Goal: Book appointment/travel/reservation

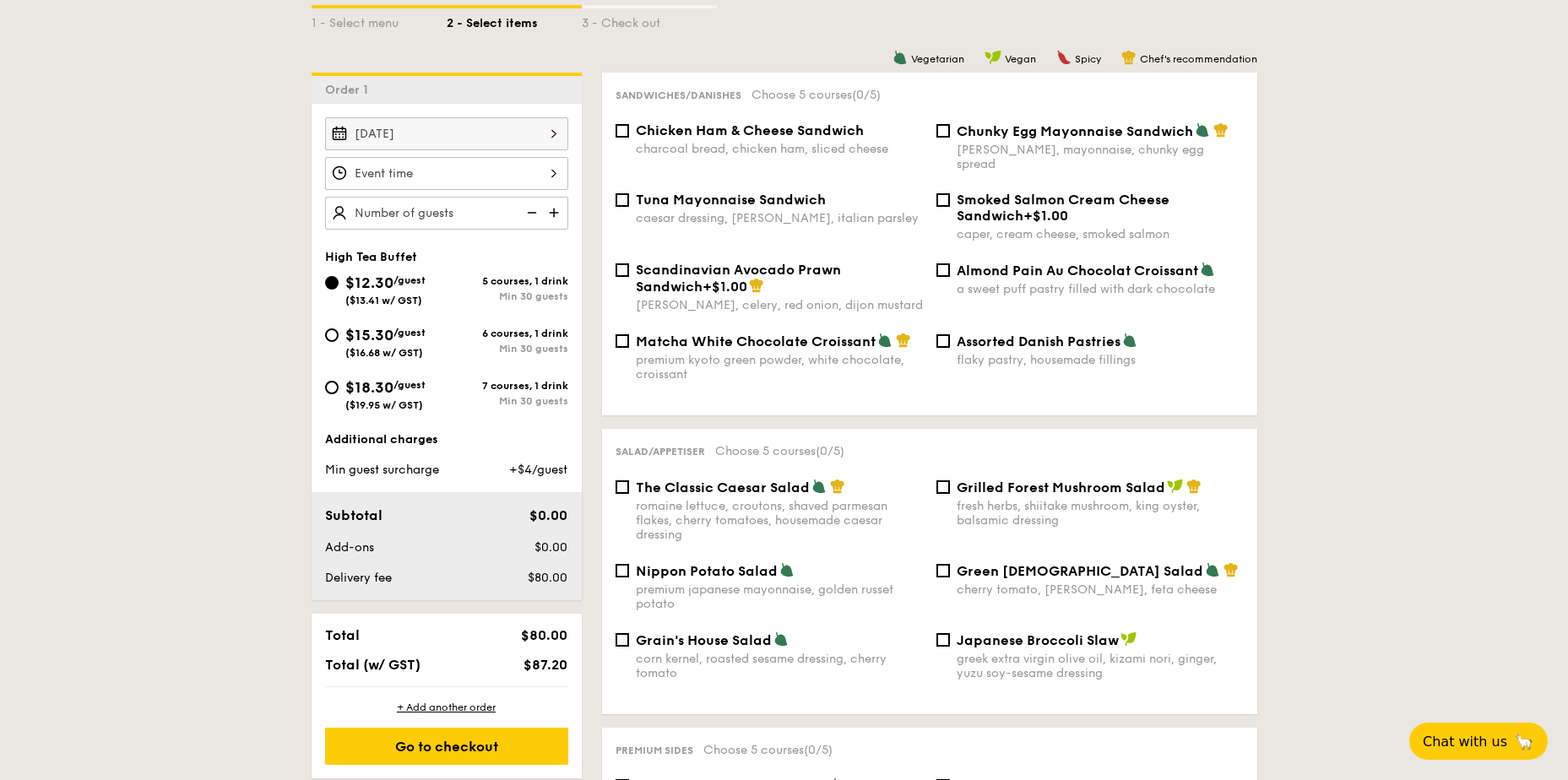
scroll to position [253, 0]
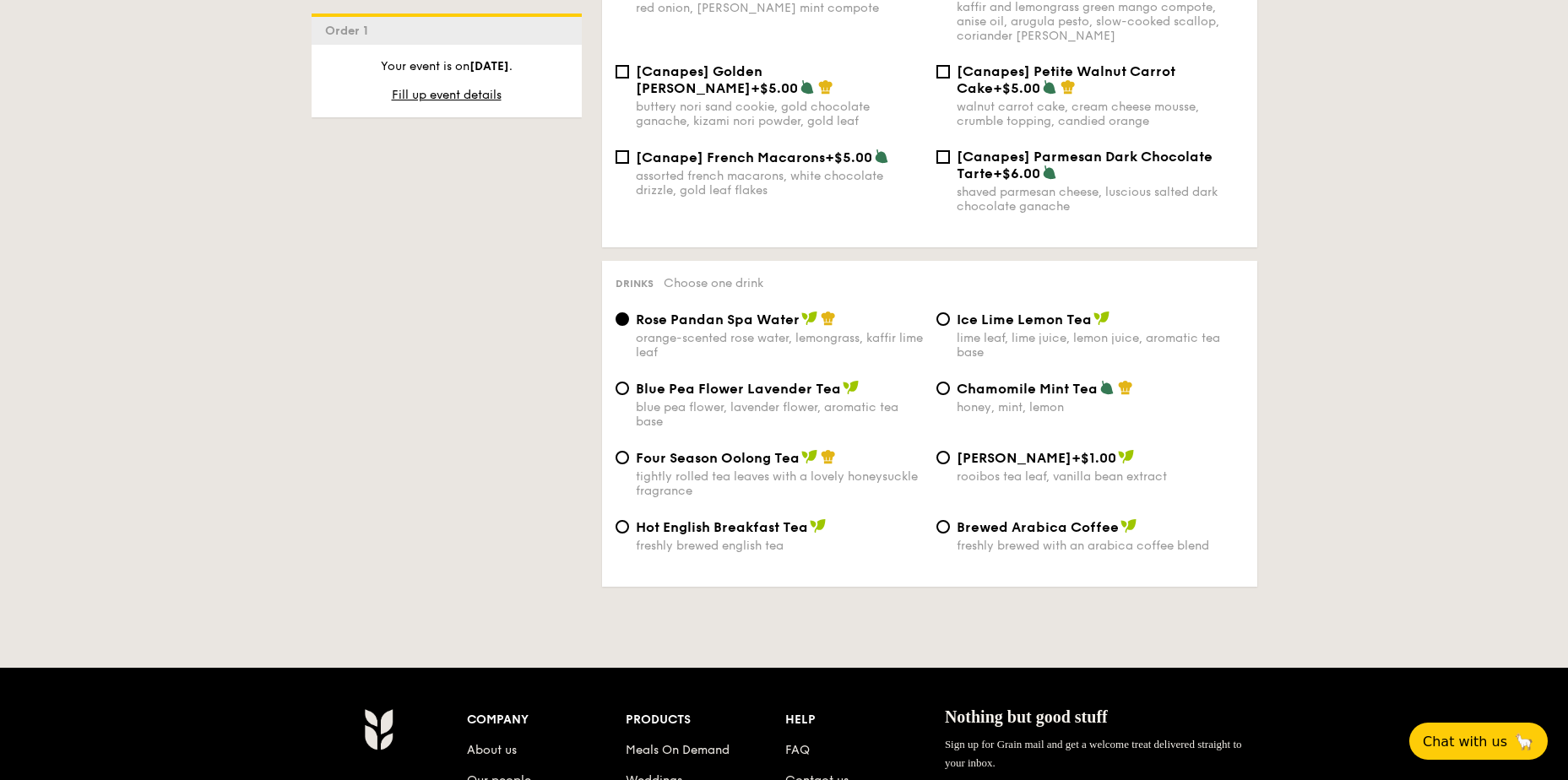
scroll to position [2975, 0]
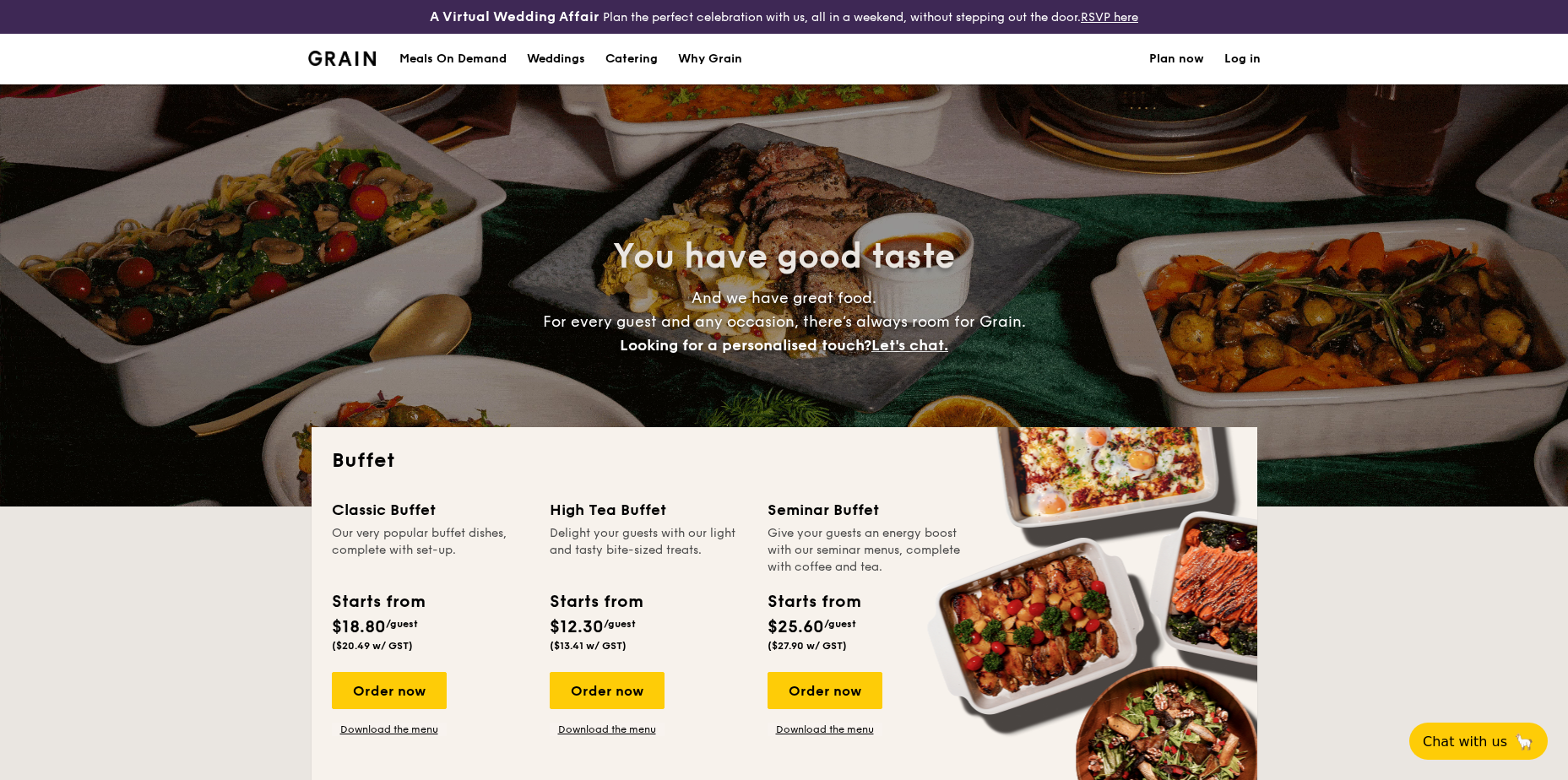
select select
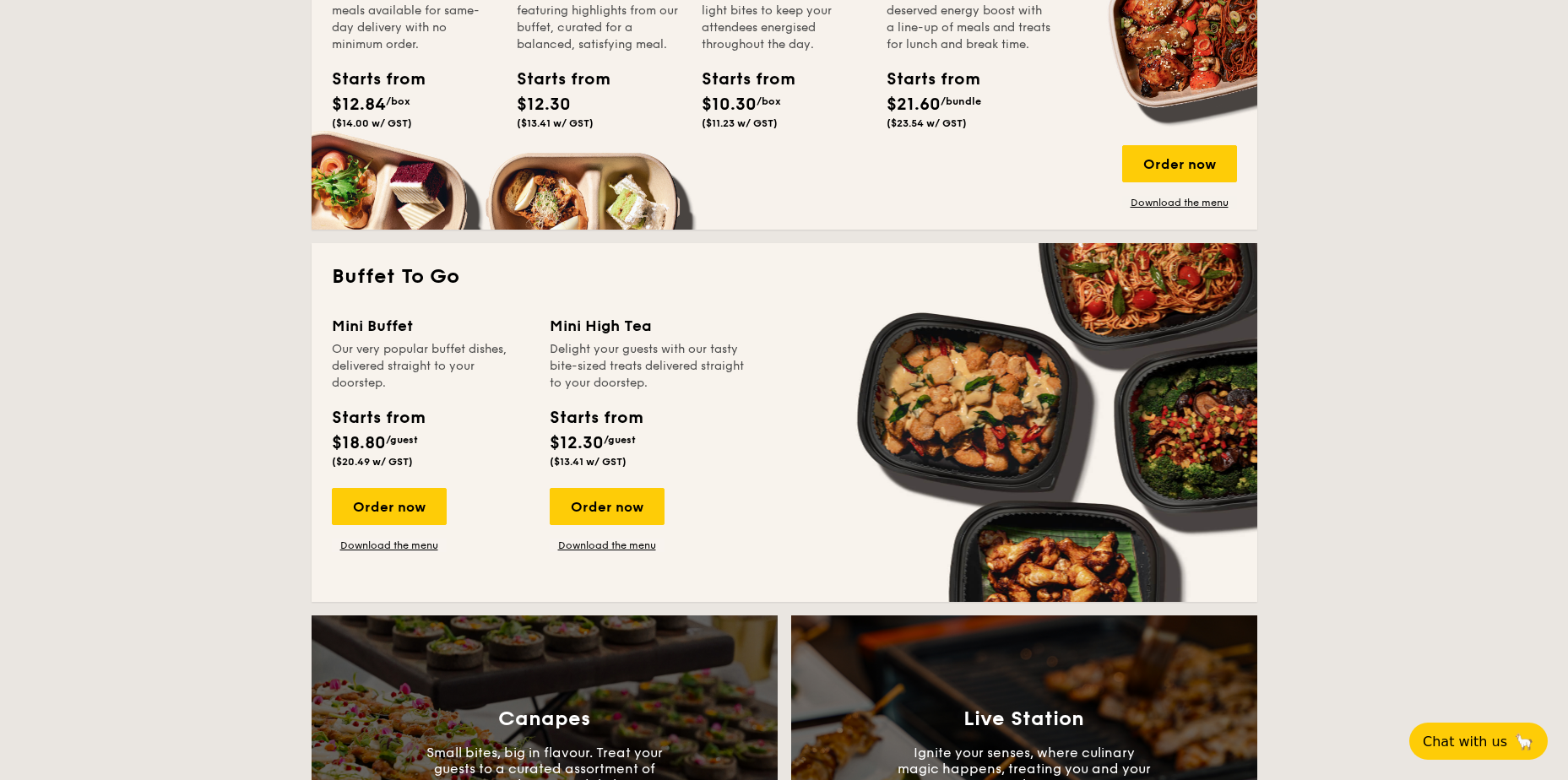
scroll to position [1182, 0]
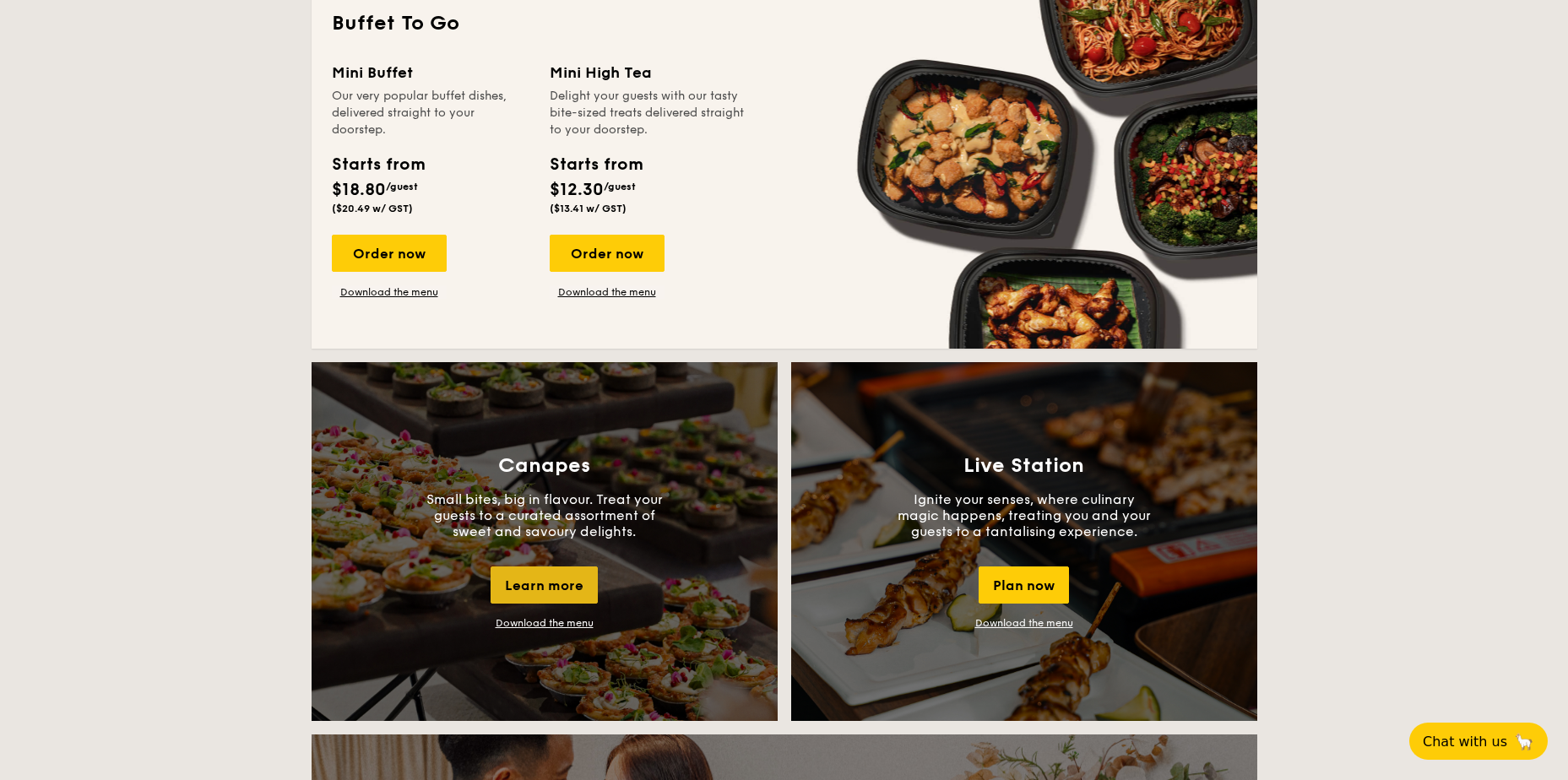
click at [530, 578] on div "Learn more" at bounding box center [544, 585] width 107 height 37
click at [548, 580] on div "Learn more" at bounding box center [544, 585] width 107 height 37
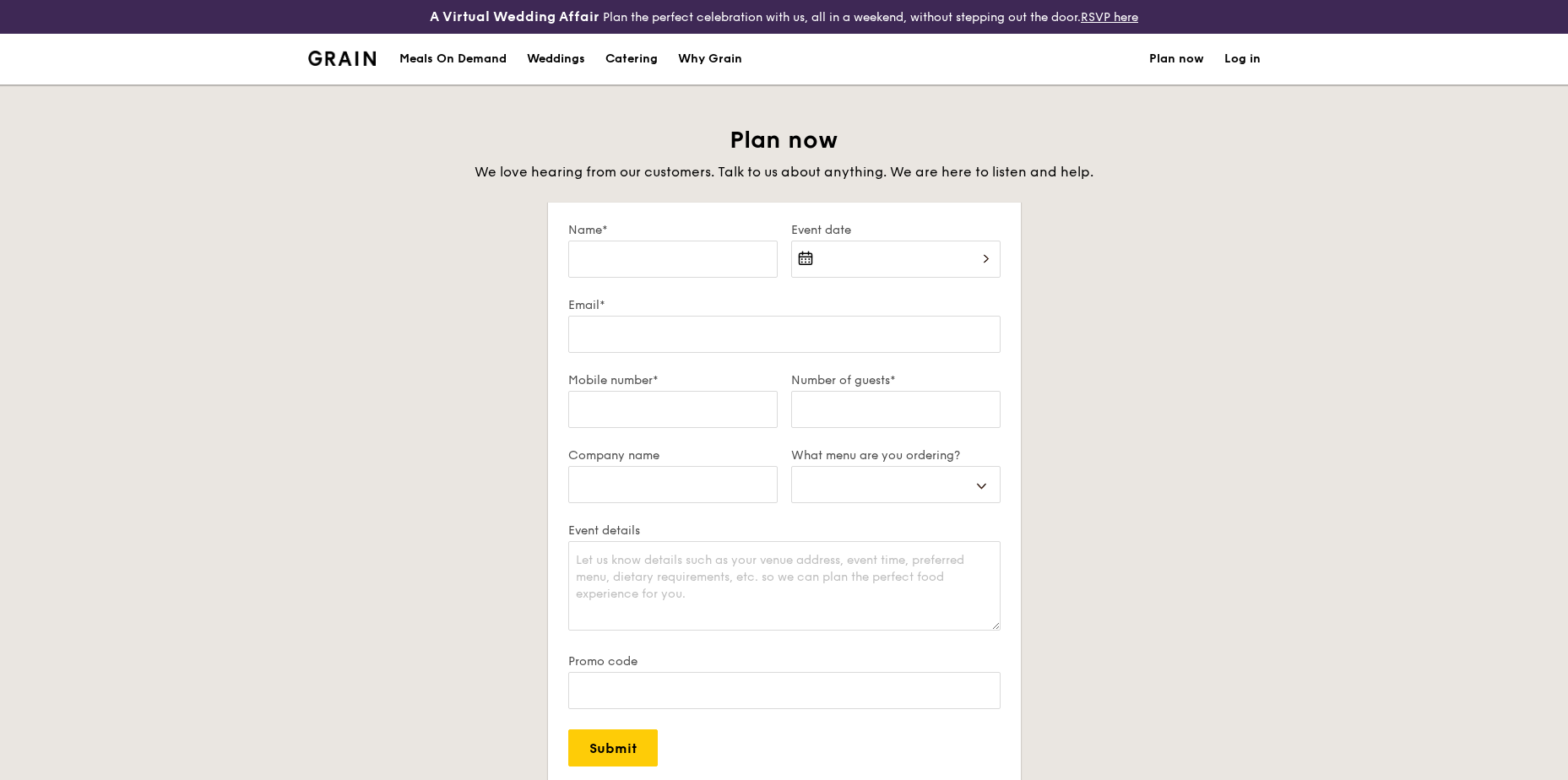
select select
